Goal: Information Seeking & Learning: Learn about a topic

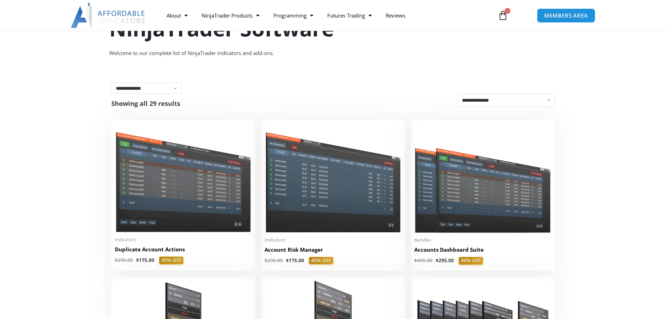
scroll to position [175, 0]
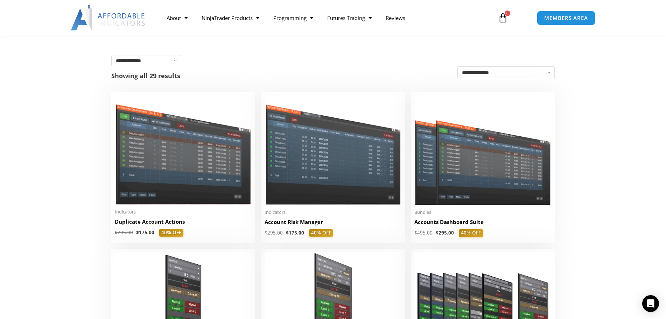
scroll to position [105, 0]
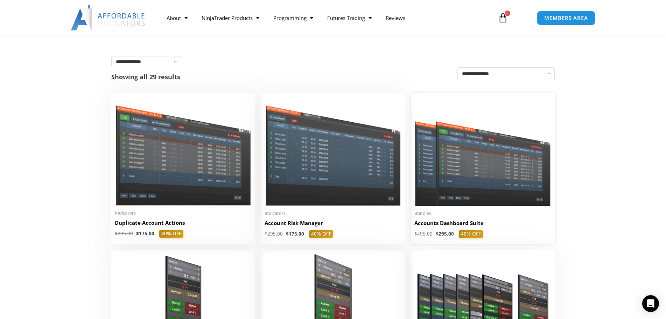
click at [510, 181] on img at bounding box center [483, 151] width 137 height 109
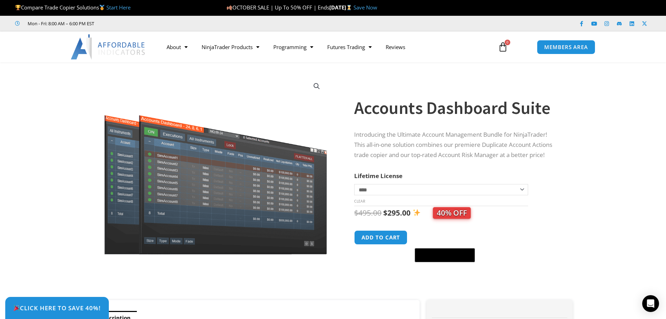
click at [411, 134] on p "Introducing the Ultimate Account Management Bundle for NinjaTrader! This all-in…" at bounding box center [456, 145] width 205 height 30
